Goal: Navigation & Orientation: Find specific page/section

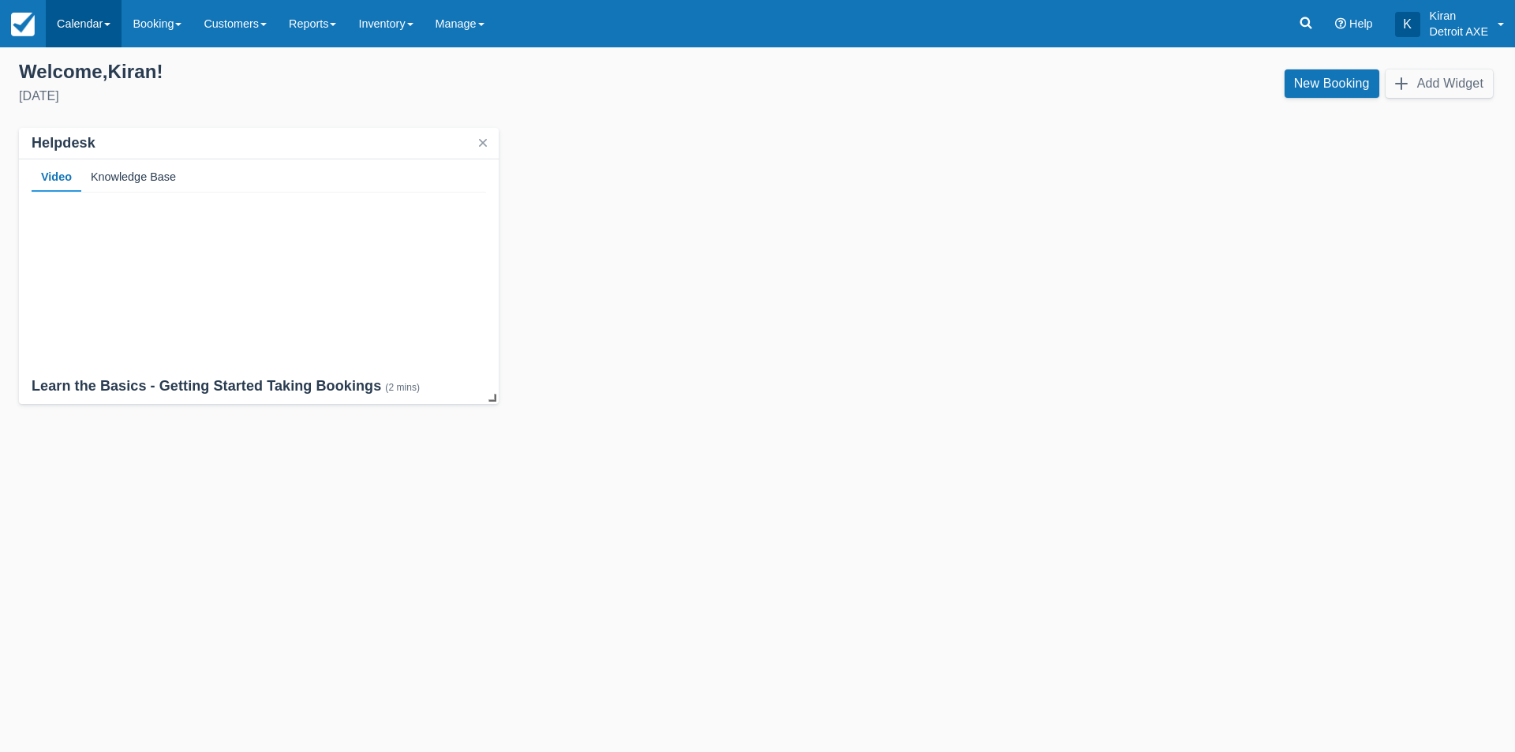
click at [110, 23] on span at bounding box center [107, 24] width 6 height 3
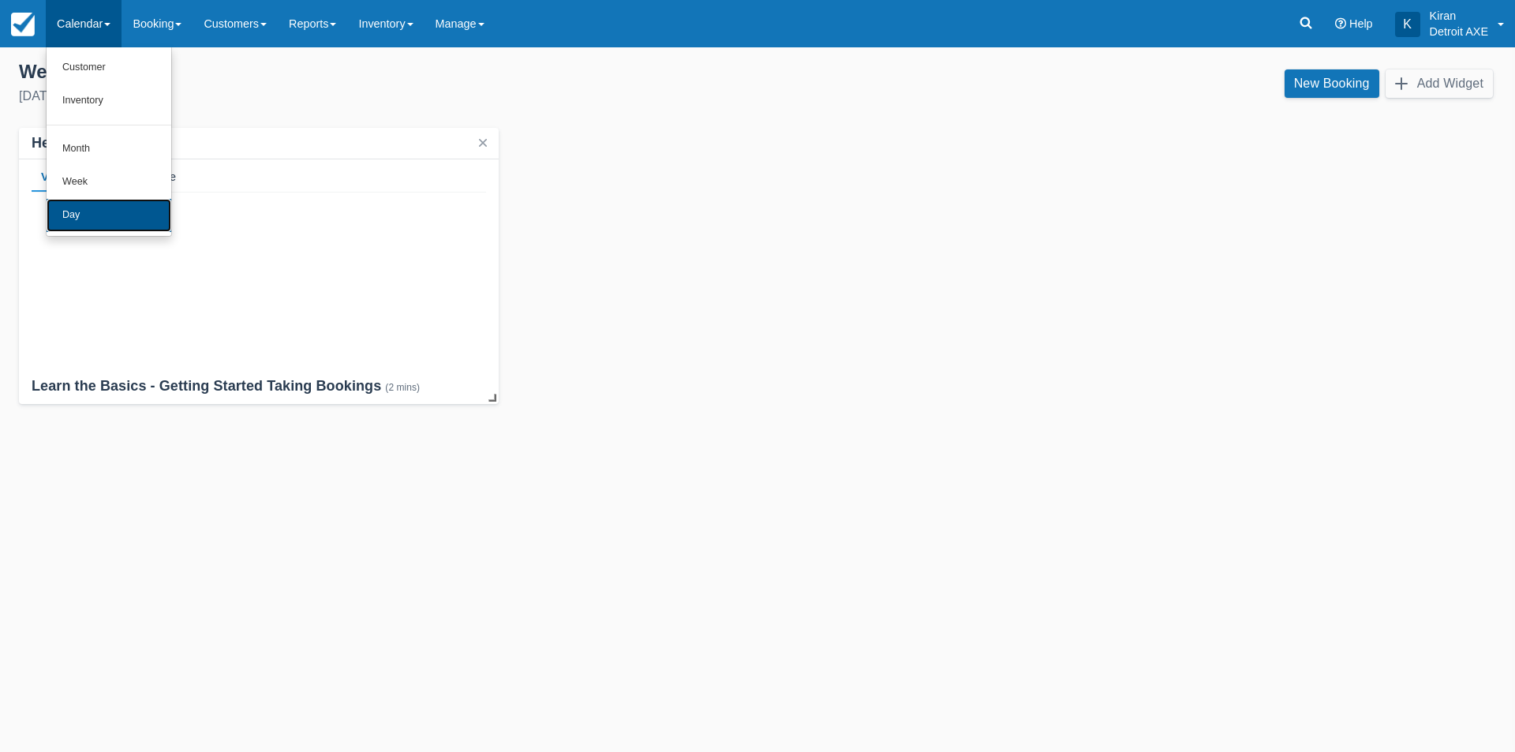
click at [104, 205] on link "Day" at bounding box center [109, 215] width 125 height 33
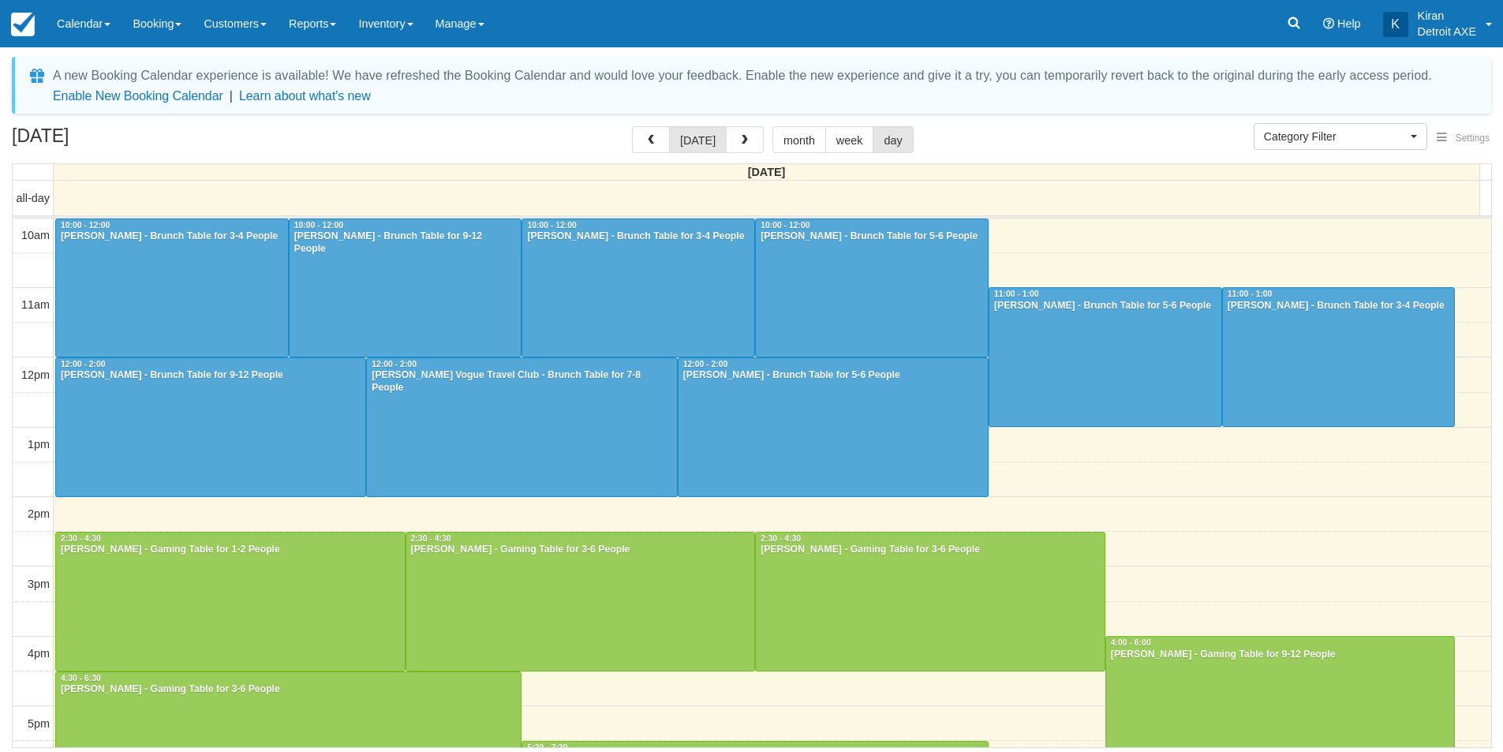
select select
